Goal: Task Accomplishment & Management: Use online tool/utility

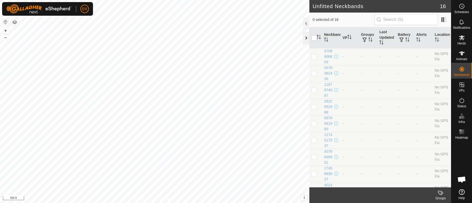
scroll to position [3924, 0]
click at [462, 55] on icon at bounding box center [462, 53] width 6 height 4
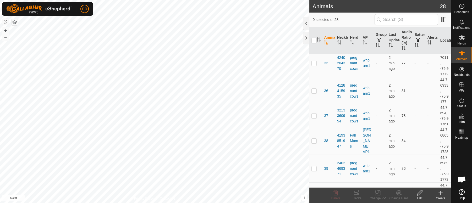
scroll to position [91, 0]
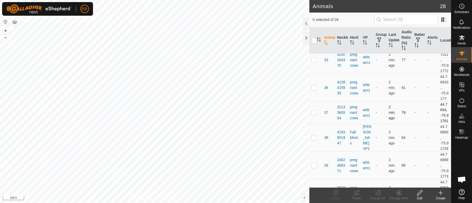
click at [314, 115] on p-checkbox at bounding box center [313, 113] width 5 height 4
click at [398, 193] on icon at bounding box center [399, 193] width 4 height 3
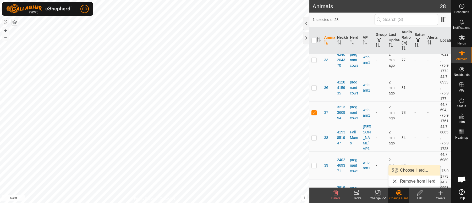
click at [408, 171] on link "Choose Herd..." at bounding box center [414, 170] width 52 height 10
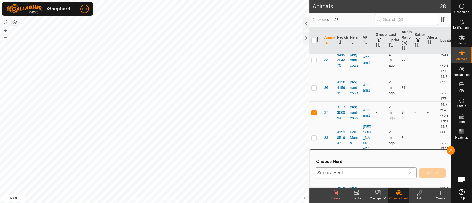
click at [408, 173] on icon "dropdown trigger" at bounding box center [409, 173] width 4 height 4
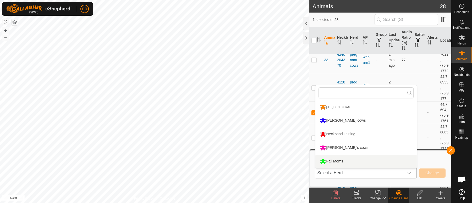
click at [342, 162] on li "Fall Moms" at bounding box center [365, 161] width 101 height 13
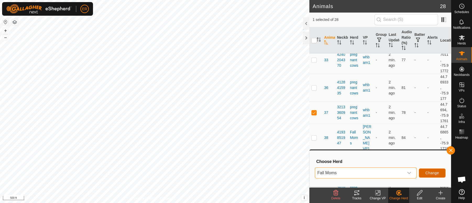
click at [435, 173] on span "Change" at bounding box center [432, 173] width 14 height 4
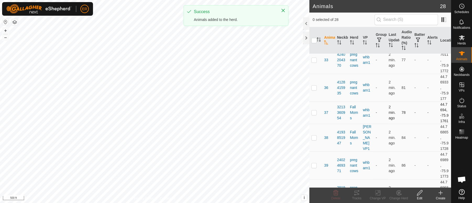
click at [314, 115] on p-checkbox at bounding box center [313, 113] width 5 height 4
checkbox input "true"
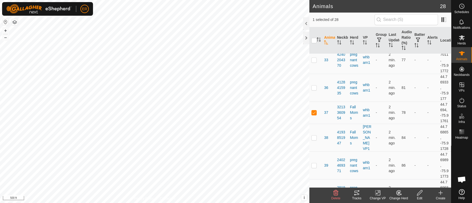
click at [378, 193] on icon at bounding box center [377, 193] width 7 height 6
click at [383, 169] on link "Choose VP..." at bounding box center [393, 170] width 52 height 10
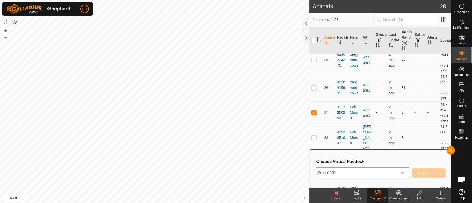
click at [401, 172] on icon "dropdown trigger" at bounding box center [402, 173] width 4 height 4
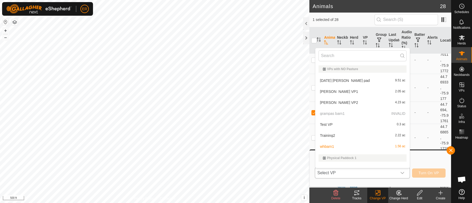
scroll to position [7, 0]
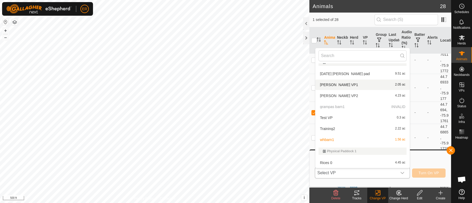
click at [320, 86] on li "[PERSON_NAME] VP1 2.05 ac" at bounding box center [362, 85] width 94 height 10
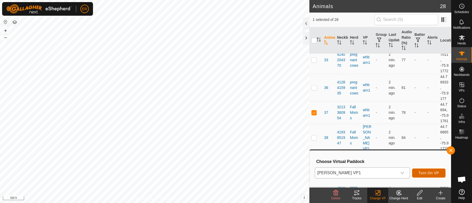
click at [422, 171] on span "Turn On VP" at bounding box center [428, 173] width 20 height 4
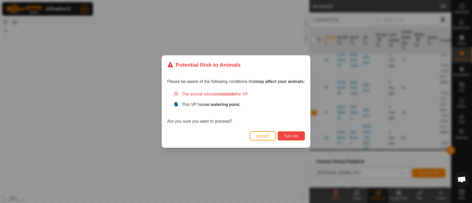
click at [294, 136] on span "Turn On" at bounding box center [291, 136] width 14 height 4
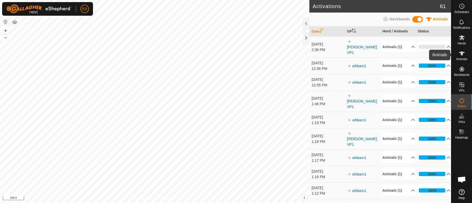
click at [462, 52] on icon at bounding box center [462, 53] width 6 height 4
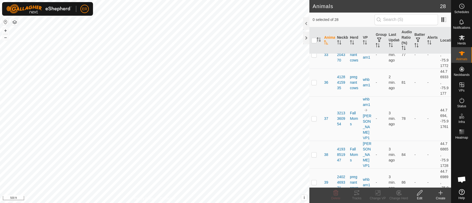
scroll to position [98, 0]
